Goal: Information Seeking & Learning: Check status

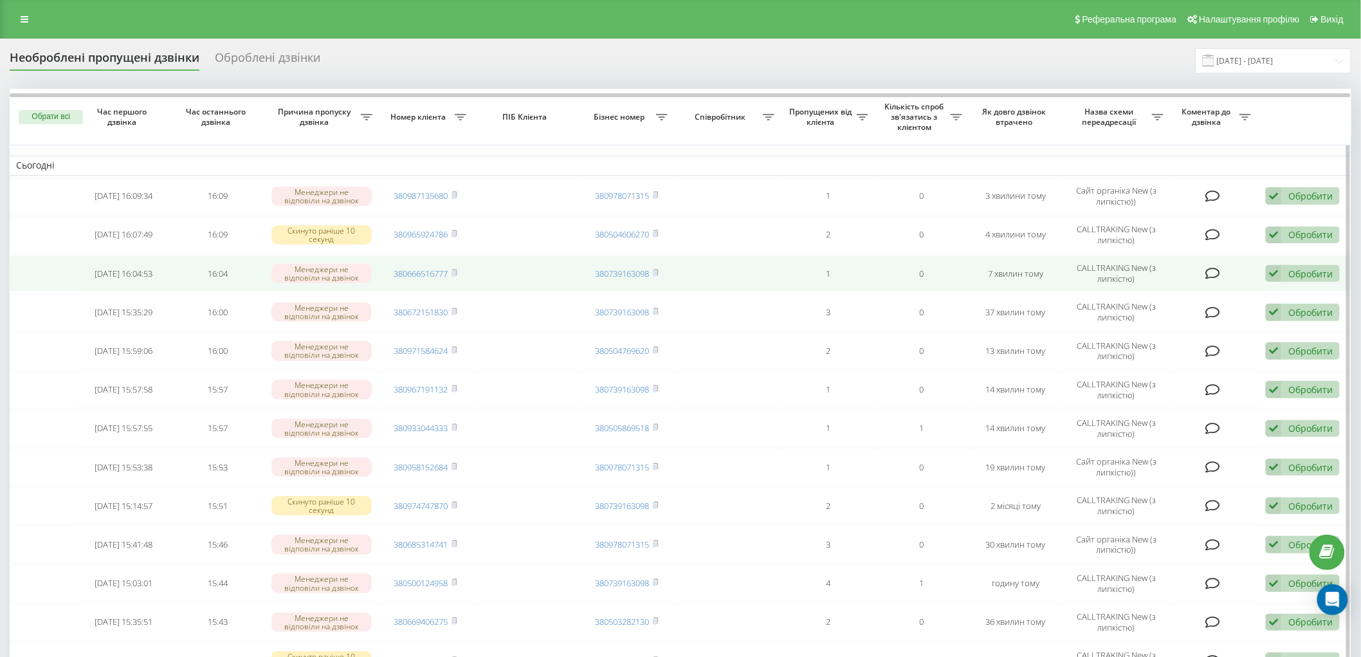
drag, startPoint x: 454, startPoint y: 273, endPoint x: 477, endPoint y: 286, distance: 25.6
click at [454, 273] on rect at bounding box center [454, 274] width 4 height 6
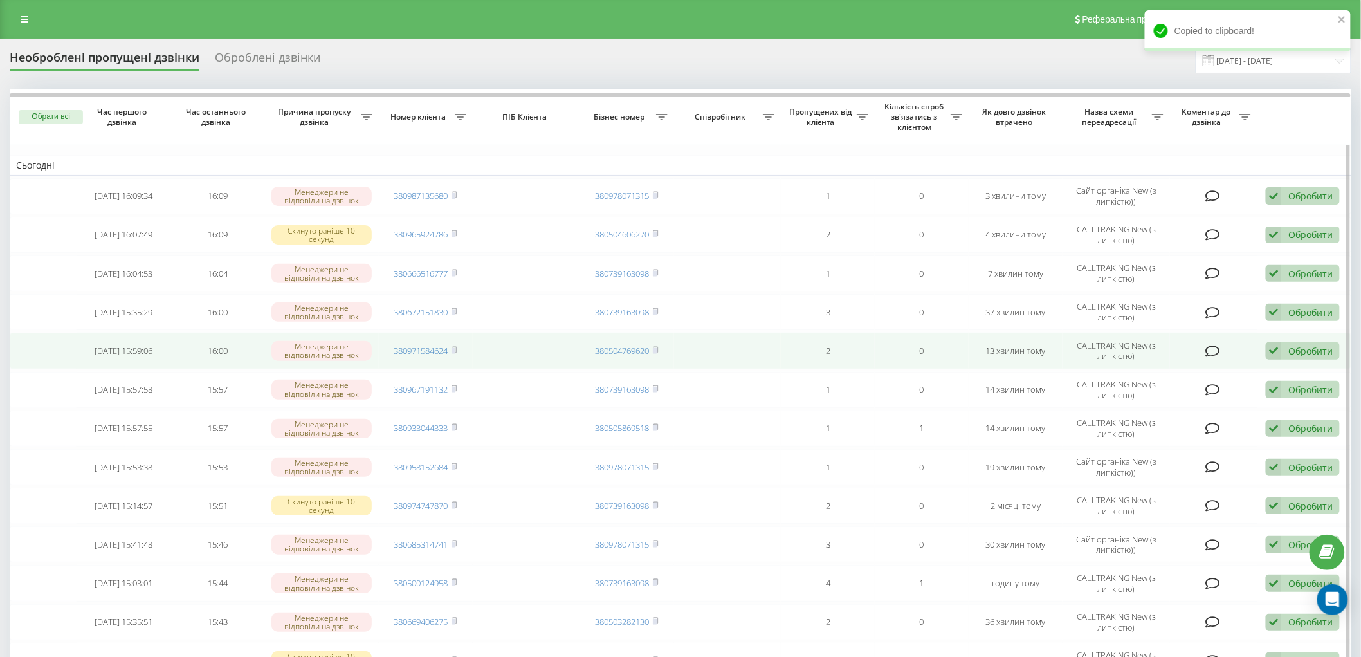
click at [452, 350] on span "380971584624" at bounding box center [425, 351] width 63 height 12
click at [452, 349] on span "380971584624" at bounding box center [425, 351] width 63 height 12
click at [457, 350] on icon at bounding box center [455, 350] width 6 height 8
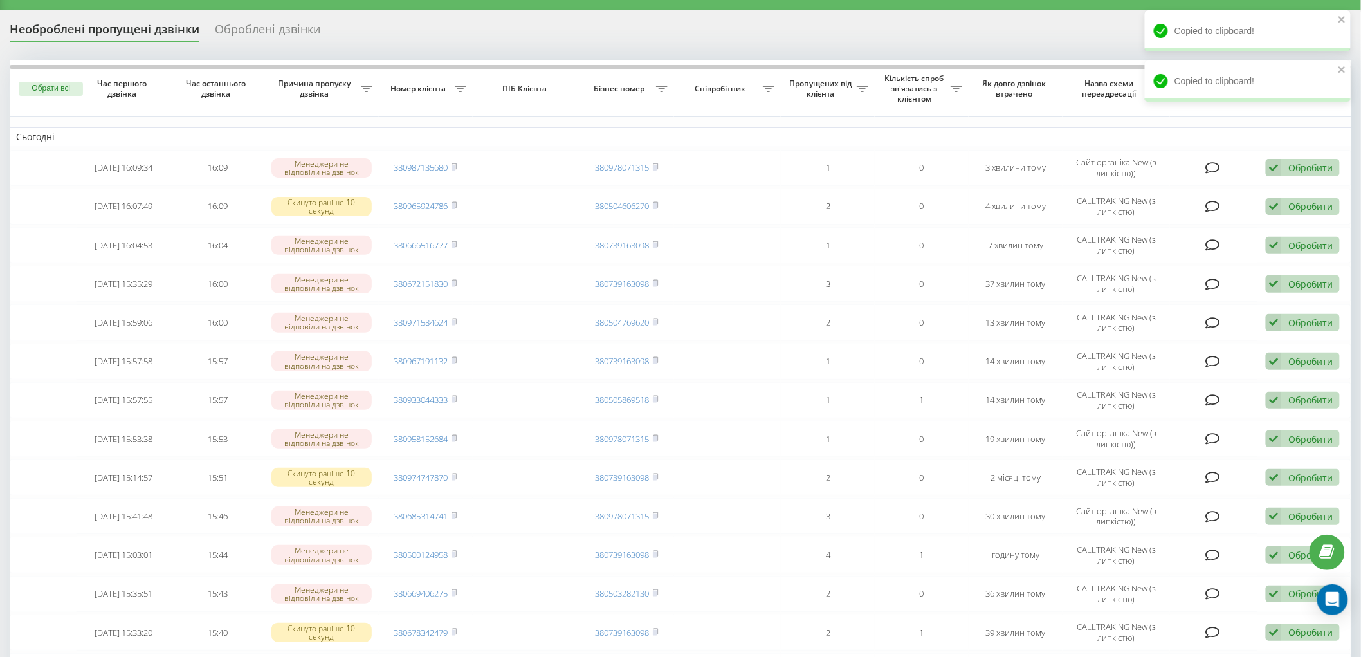
scroll to position [71, 0]
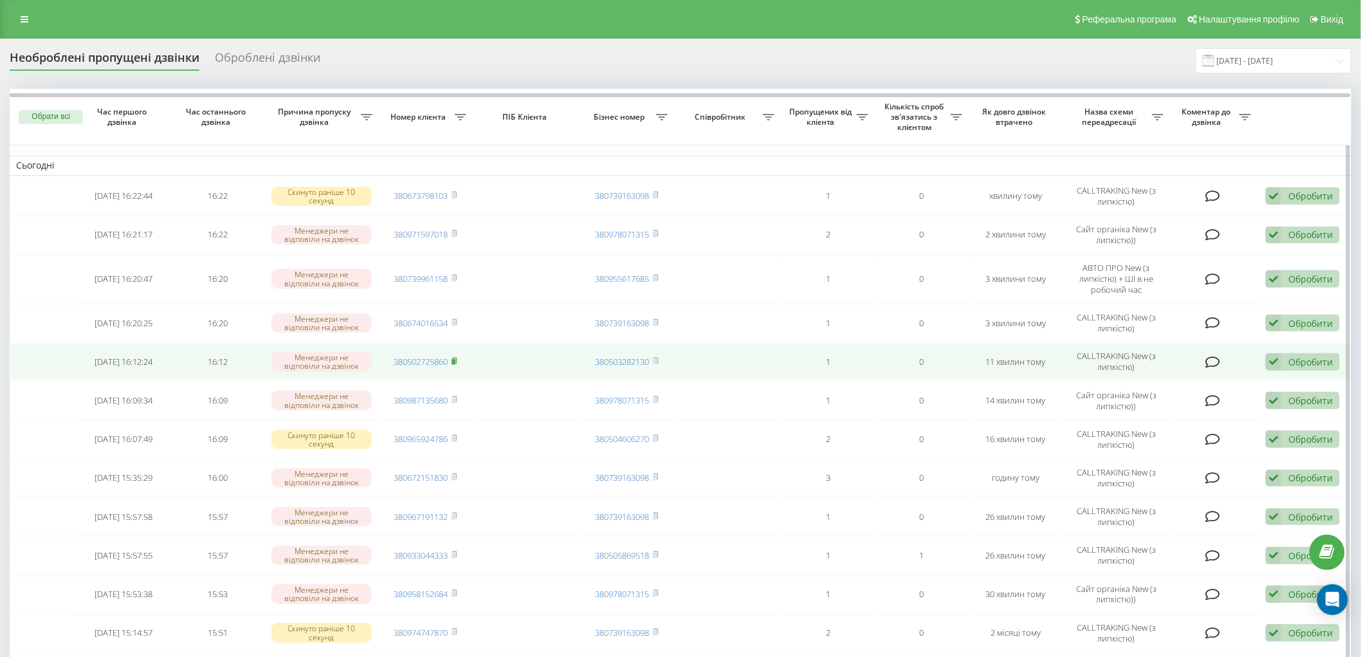
click at [457, 357] on icon at bounding box center [455, 361] width 6 height 8
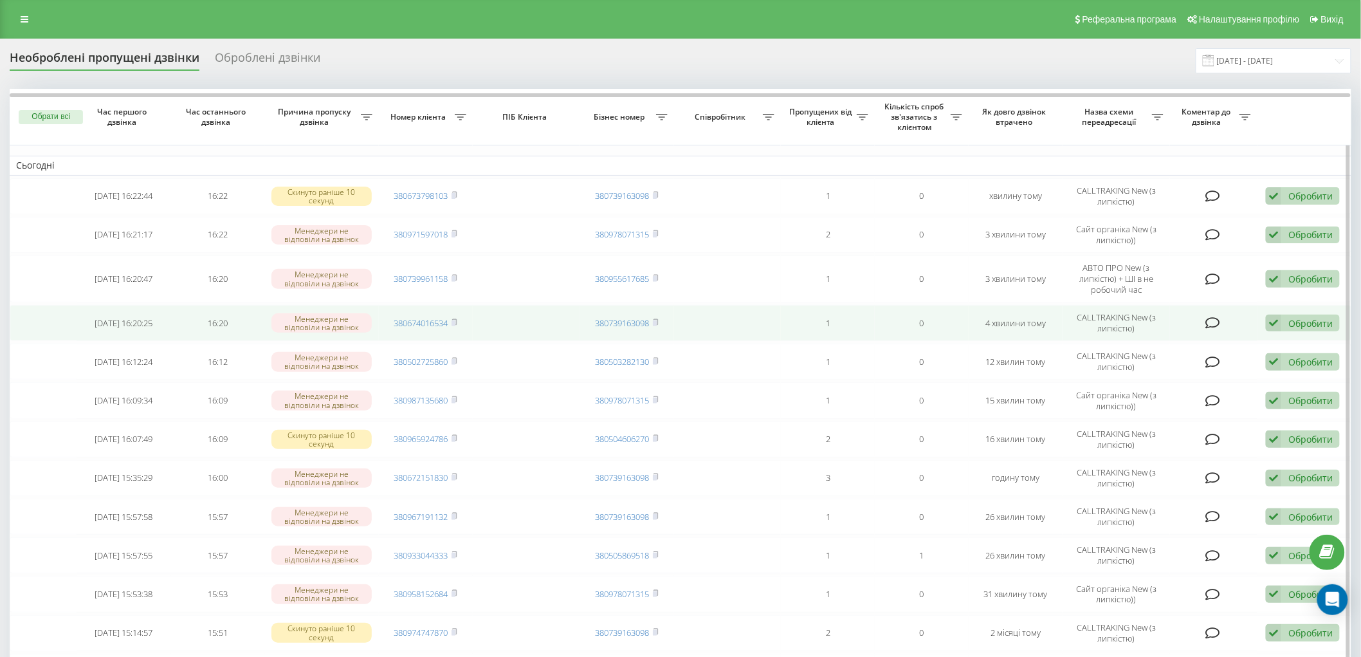
click at [464, 320] on td "380674016534" at bounding box center [426, 323] width 94 height 36
click at [461, 317] on td "380674016534" at bounding box center [426, 323] width 94 height 36
click at [455, 318] on icon at bounding box center [455, 322] width 6 height 8
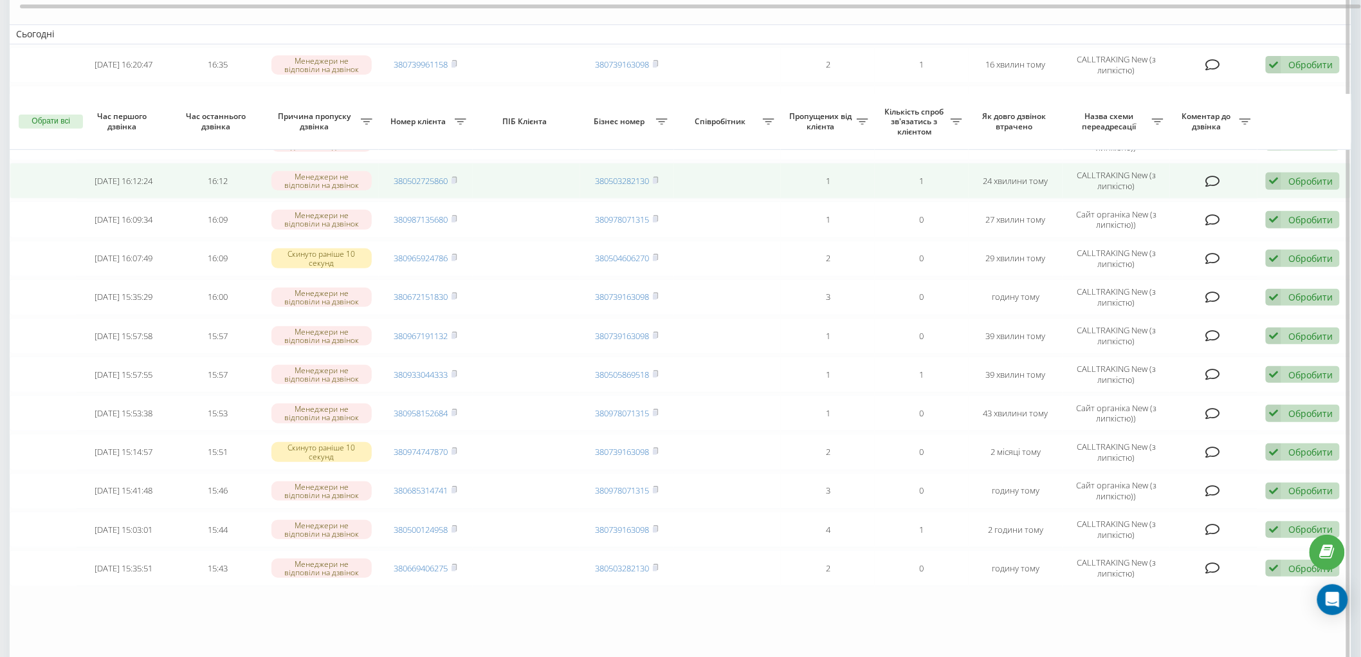
scroll to position [117, 0]
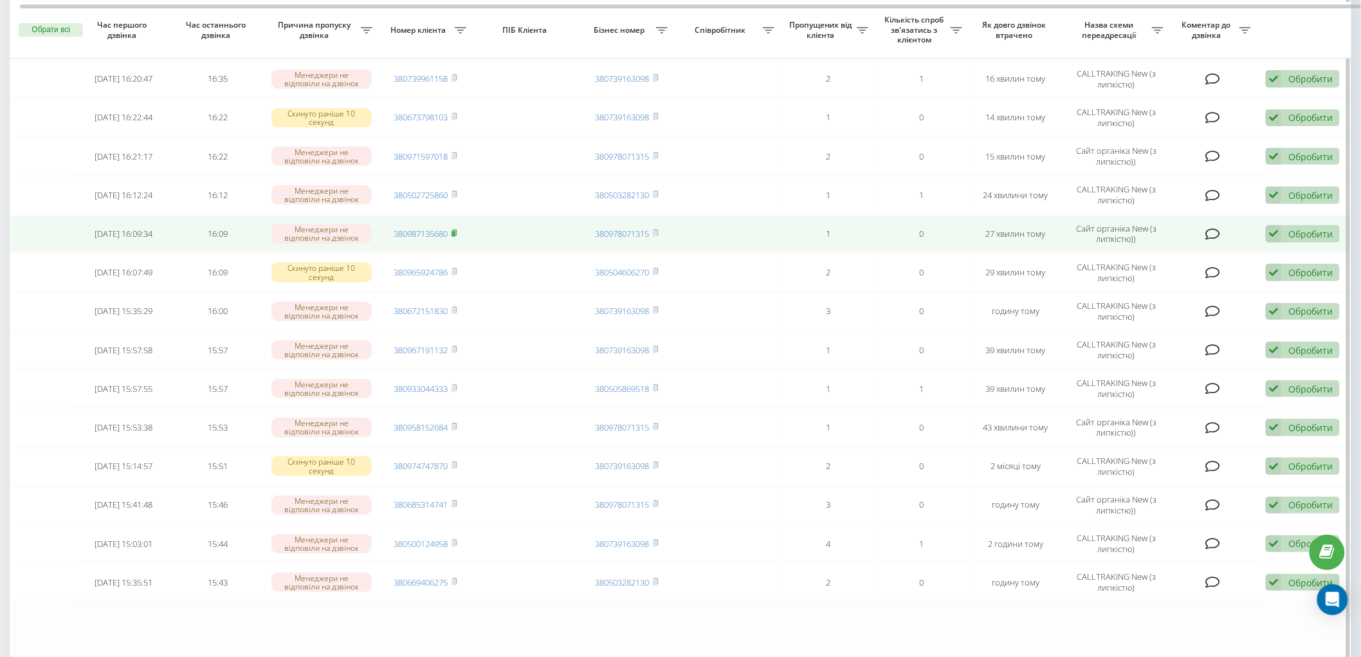
click at [457, 232] on icon at bounding box center [454, 233] width 5 height 6
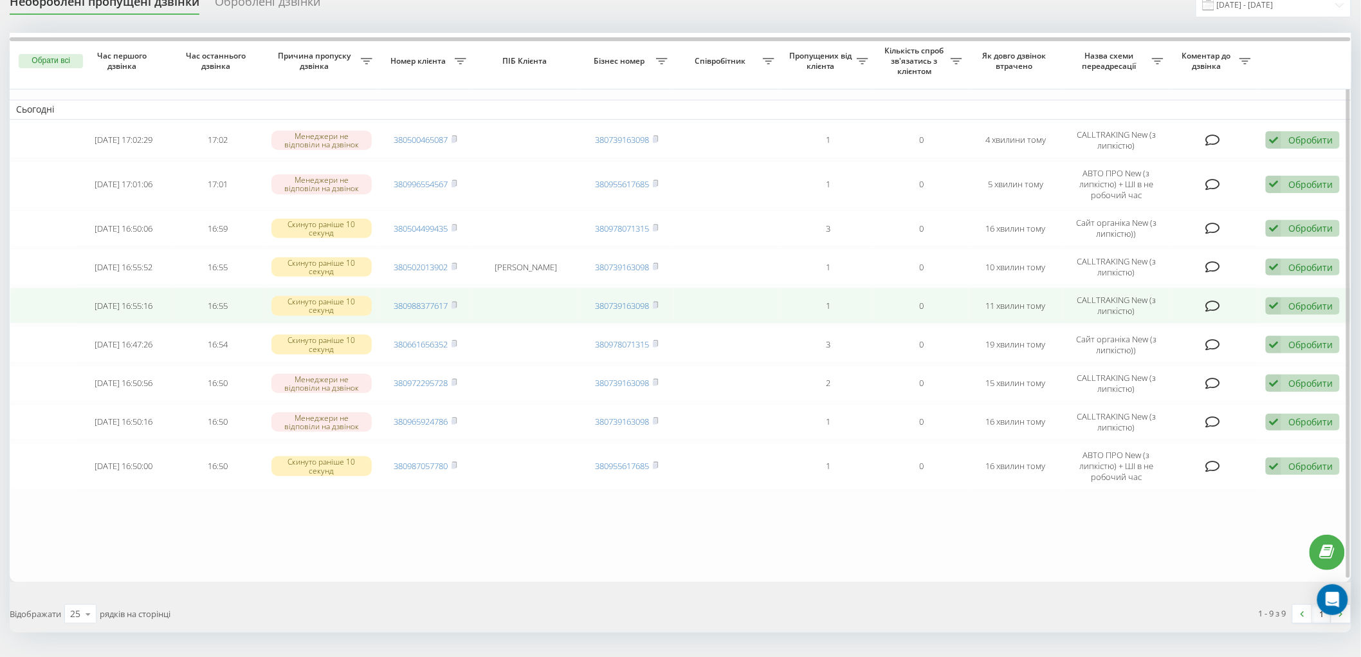
scroll to position [71, 0]
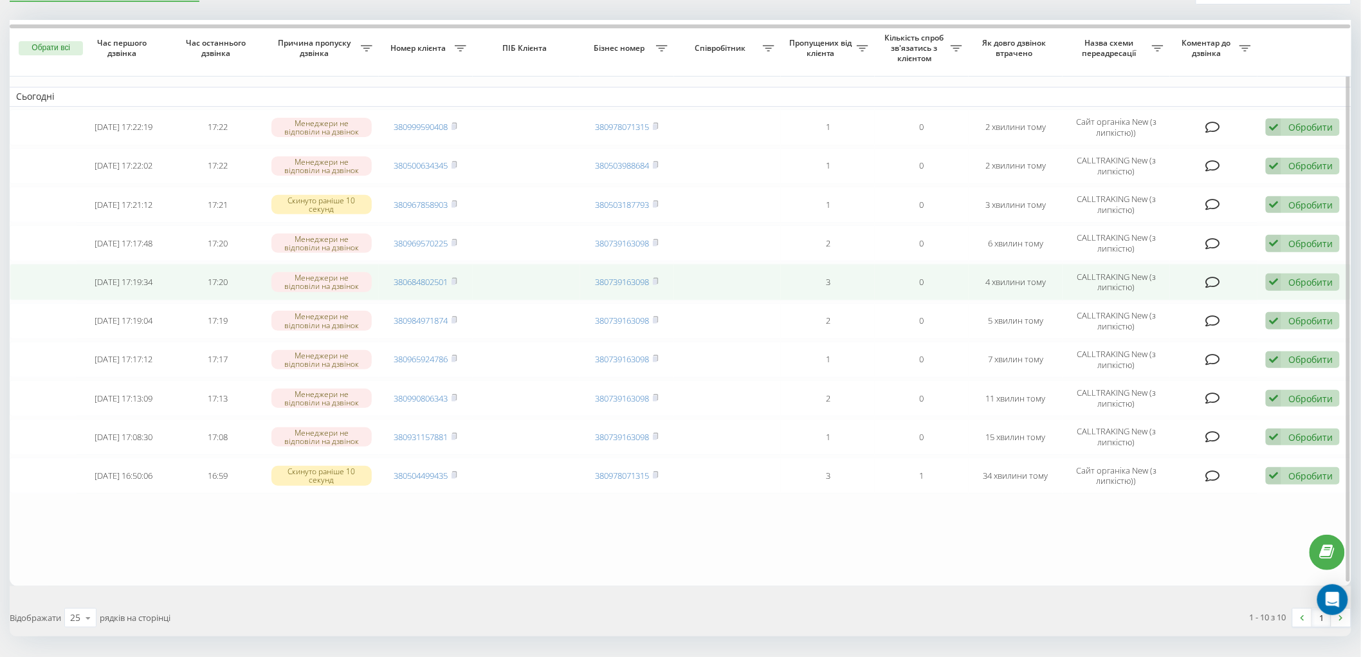
scroll to position [106, 0]
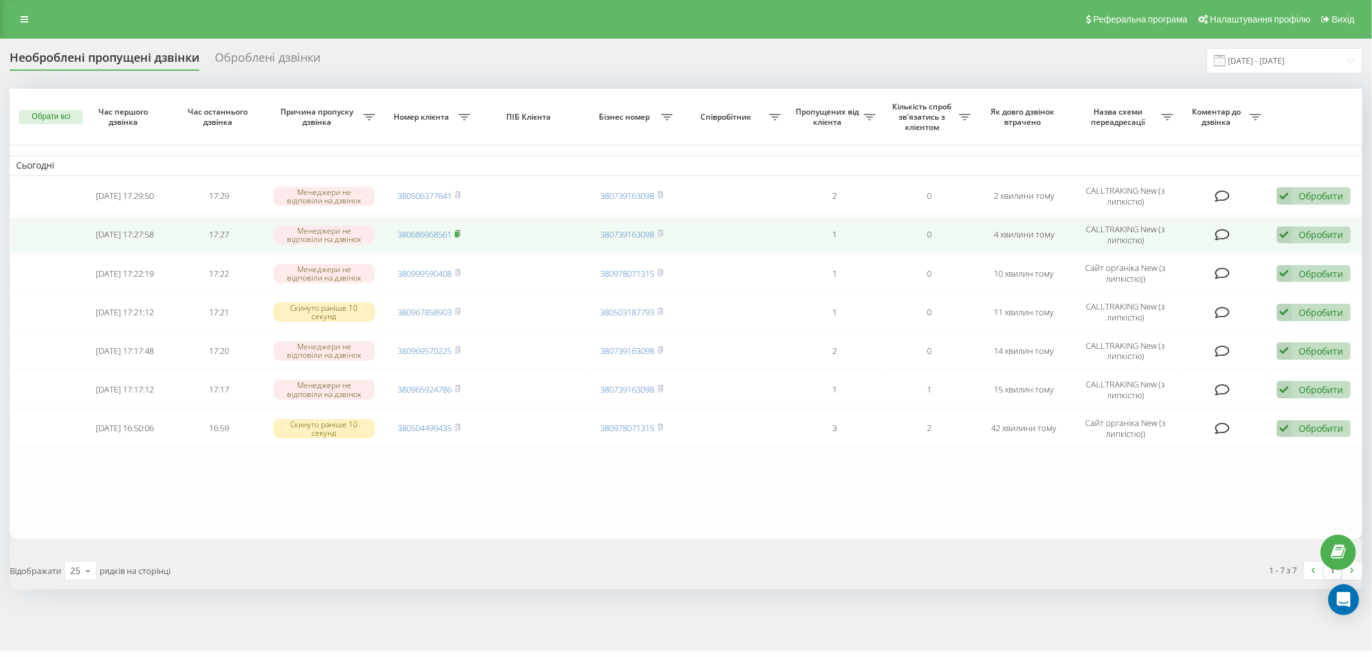
click at [458, 234] on rect at bounding box center [457, 235] width 4 height 6
